Goal: Find specific page/section: Find specific page/section

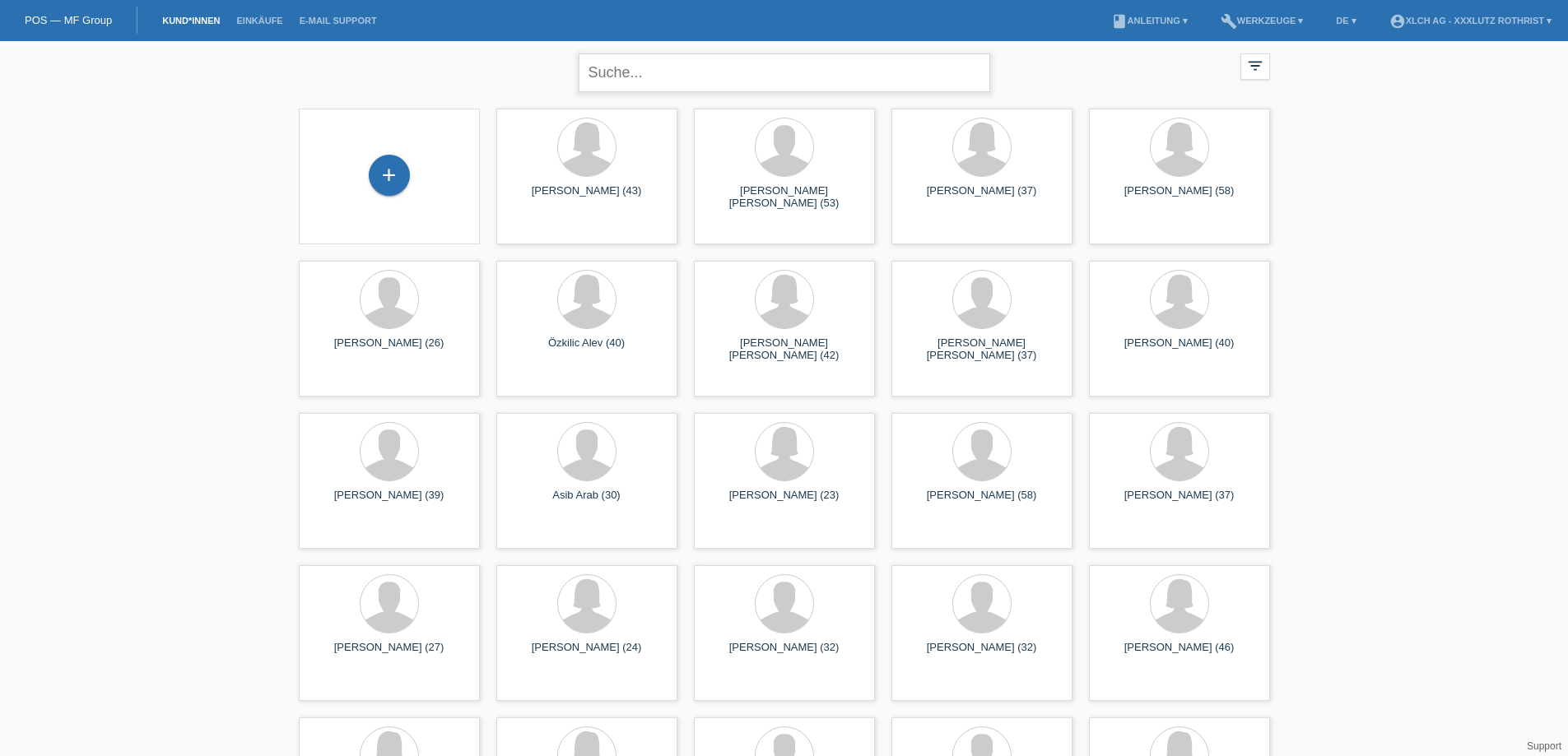
click at [676, 81] on input "text" at bounding box center [784, 72] width 411 height 39
paste input "TUNTERN"
type input "TUNTERN"
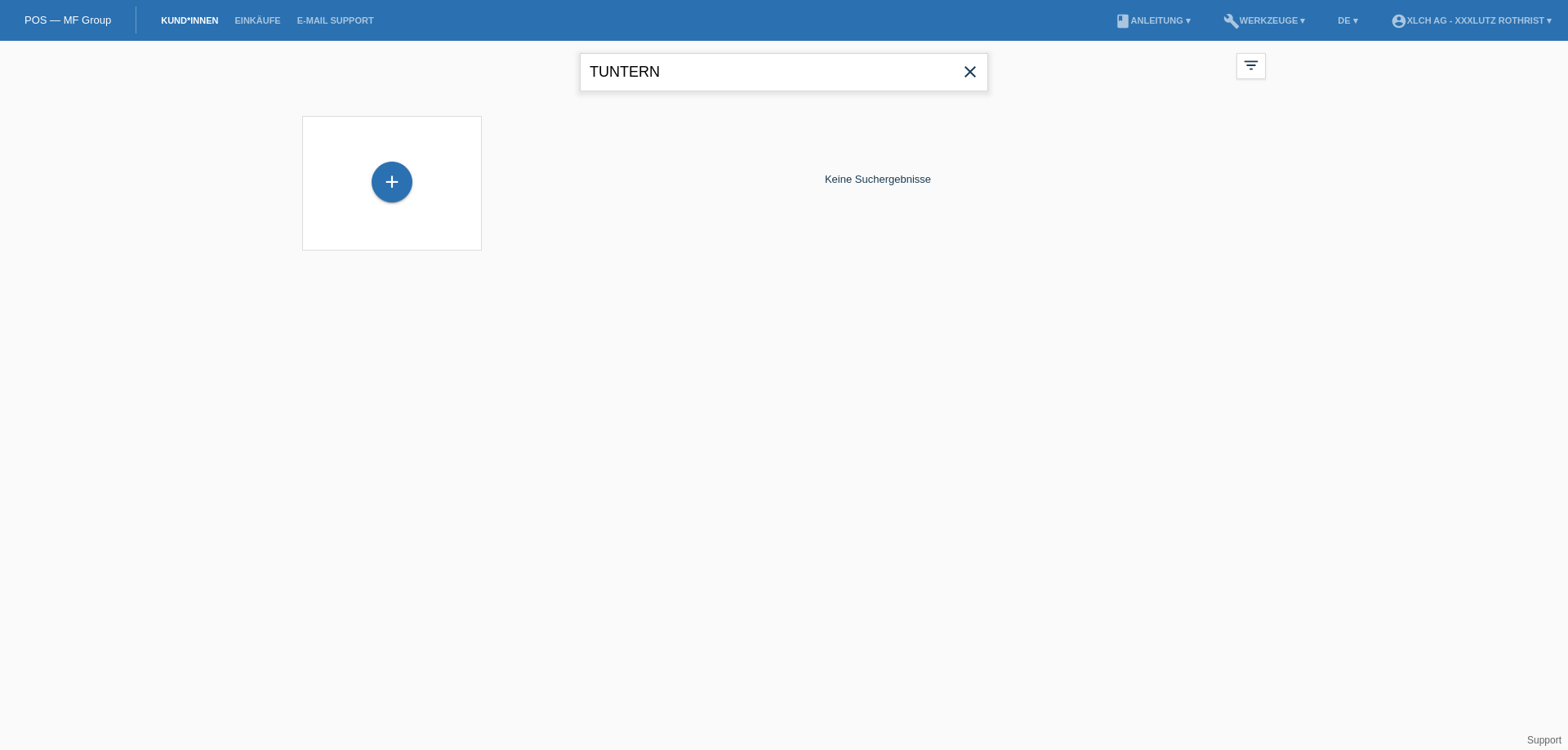
drag, startPoint x: 573, startPoint y: 73, endPoint x: 387, endPoint y: 86, distance: 186.5
click at [387, 86] on div "TUNTERN close filter_list view_module Alle Kund*innen anzeigen star Markierte […" at bounding box center [784, 70] width 980 height 59
type input "TANJA"
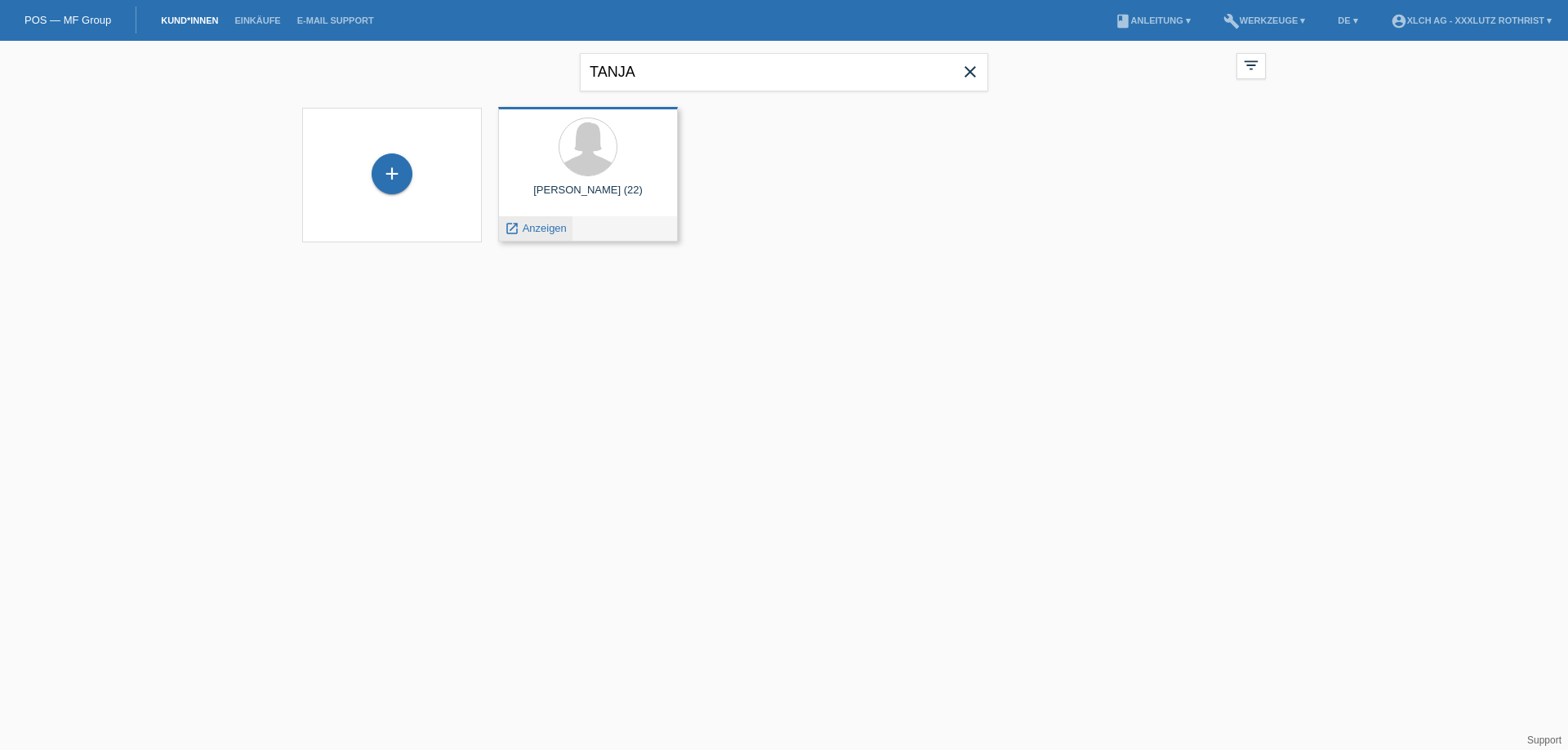
click at [538, 229] on span "Anzeigen" at bounding box center [544, 227] width 44 height 12
